Goal: Information Seeking & Learning: Learn about a topic

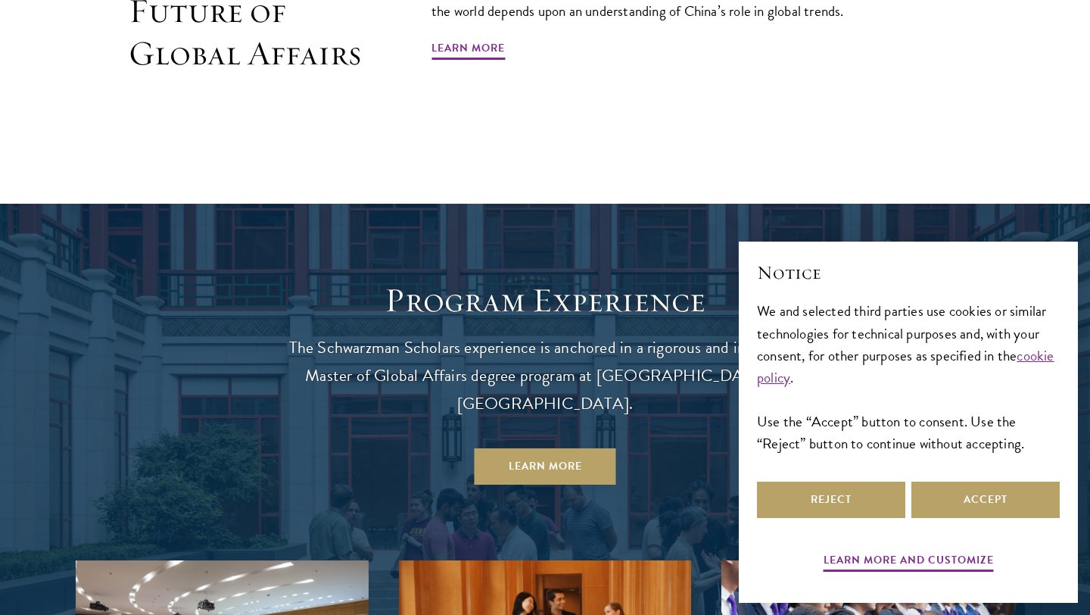
click at [938, 519] on div "Reject Accept" at bounding box center [908, 499] width 303 height 42
click at [1021, 485] on button "Accept" at bounding box center [985, 499] width 148 height 36
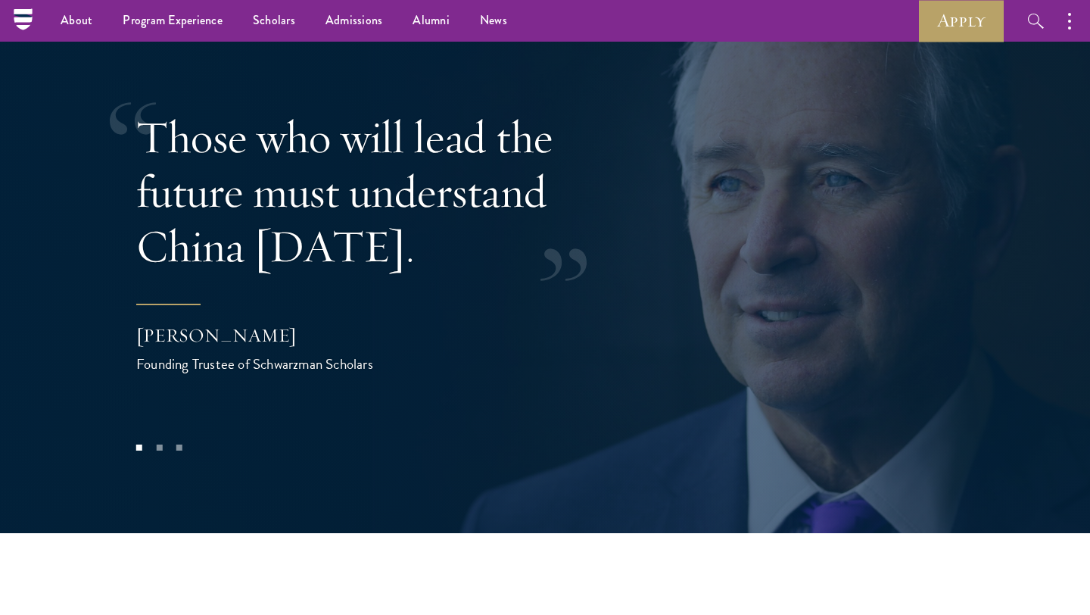
scroll to position [3011, 0]
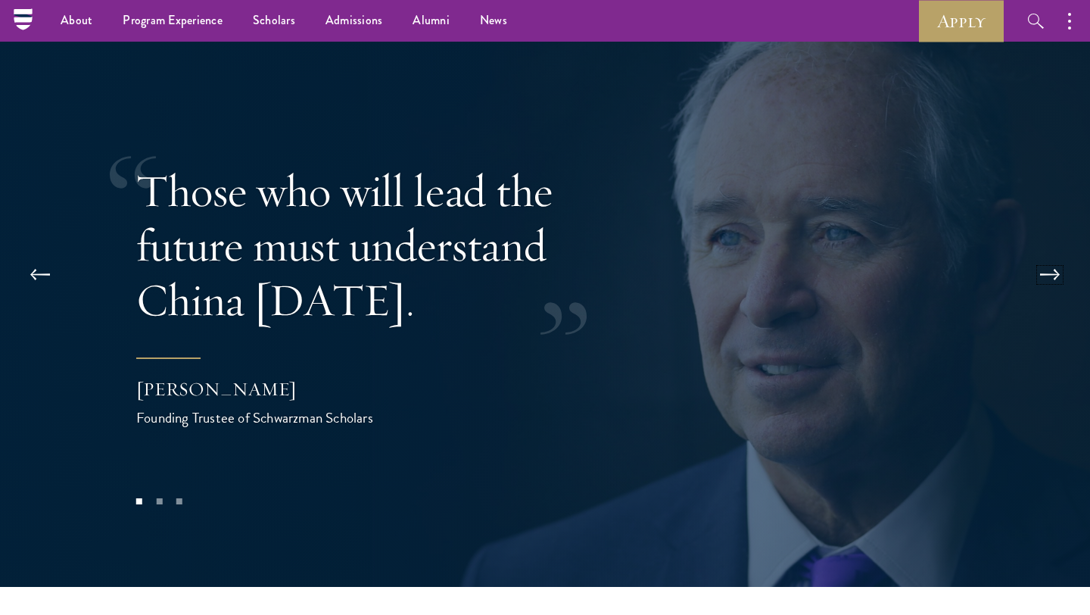
click at [1041, 254] on button at bounding box center [1050, 275] width 50 height 42
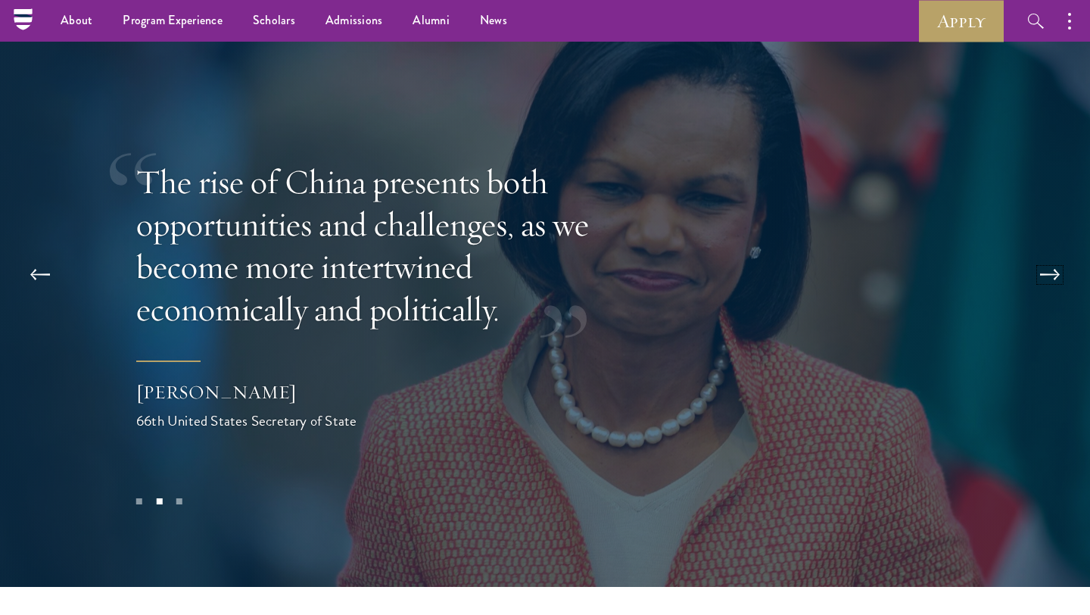
click at [1041, 254] on button at bounding box center [1050, 275] width 50 height 42
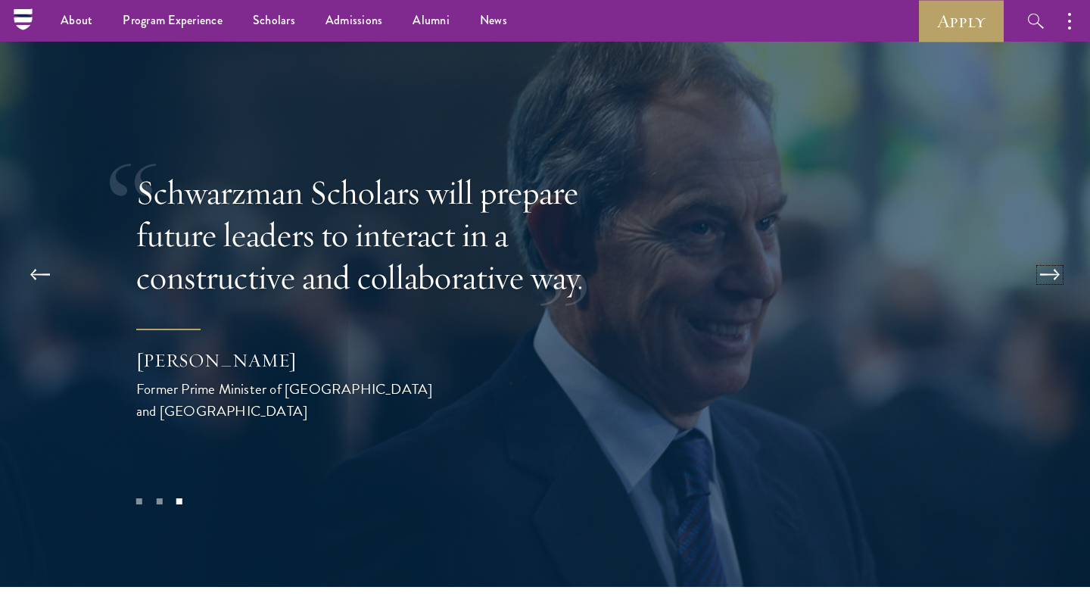
click at [1041, 254] on button at bounding box center [1050, 275] width 50 height 42
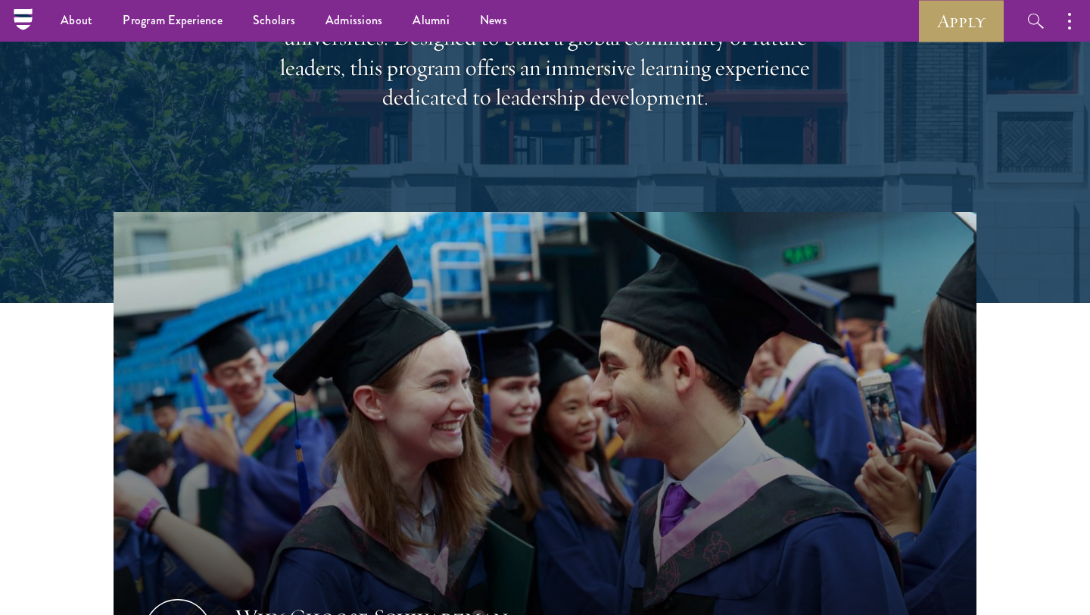
scroll to position [0, 0]
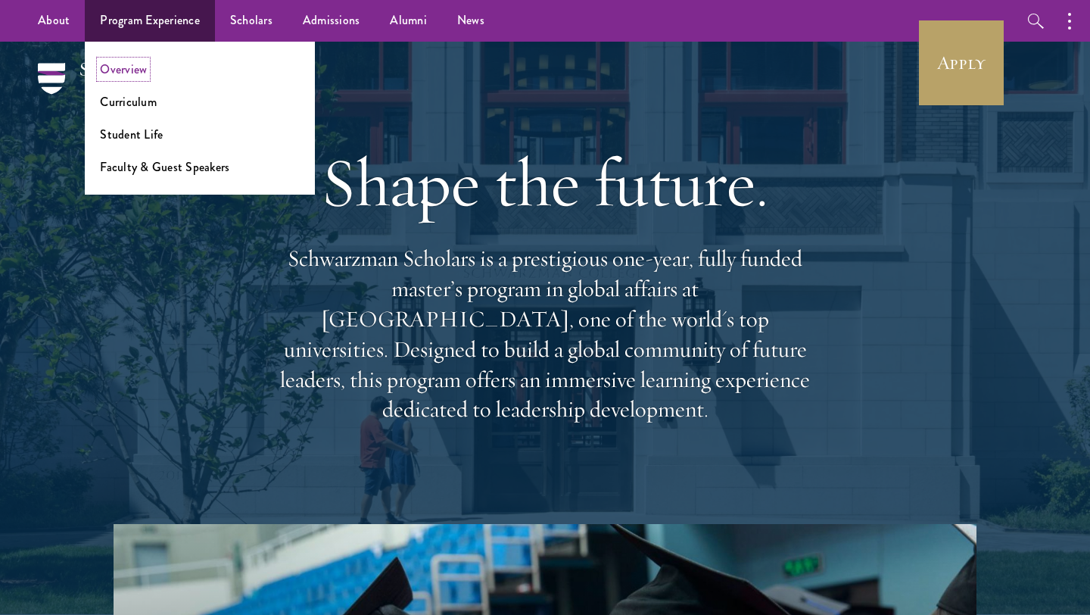
click at [139, 70] on link "Overview" at bounding box center [123, 69] width 47 height 17
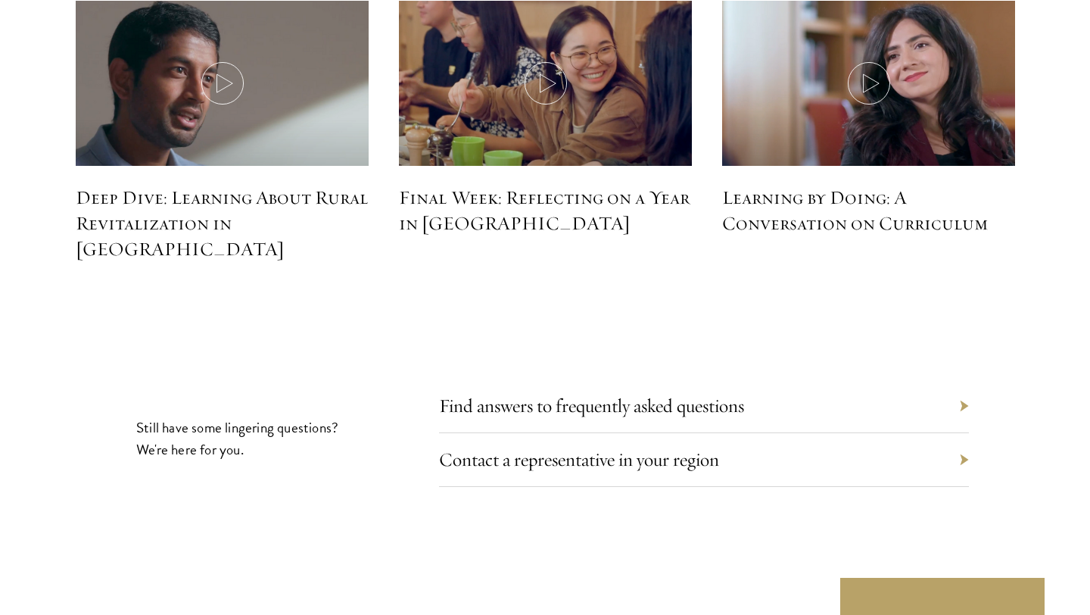
scroll to position [7020, 0]
